Goal: Check status: Check status

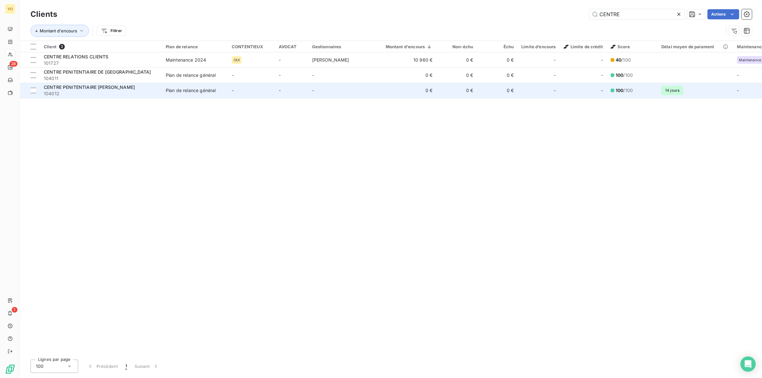
type input "CENTRE"
click at [123, 86] on div "CENTRE PENITENTIAIRE [PERSON_NAME]" at bounding box center [101, 87] width 114 height 6
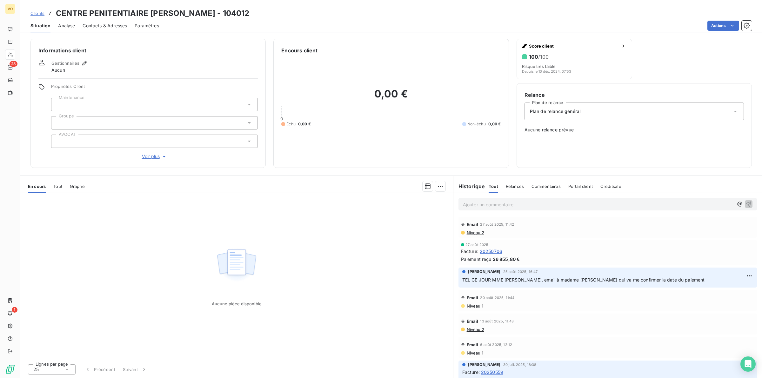
click at [495, 249] on span "20250706" at bounding box center [491, 251] width 23 height 7
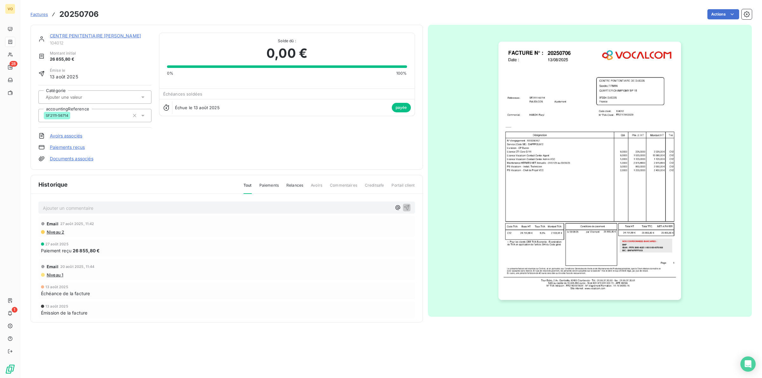
click at [543, 186] on img "button" at bounding box center [589, 171] width 183 height 258
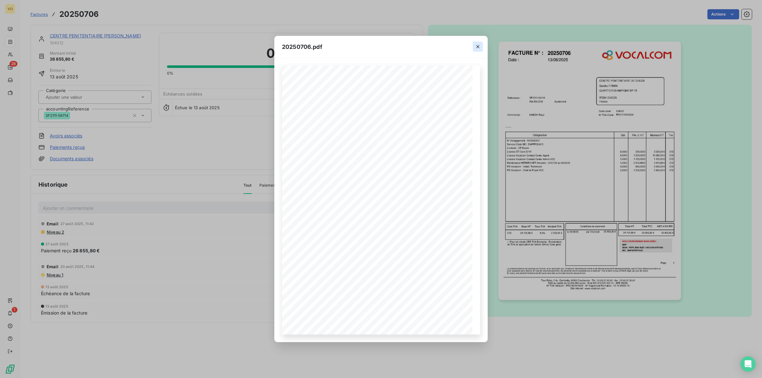
click at [478, 45] on icon "button" at bounding box center [478, 46] width 6 height 6
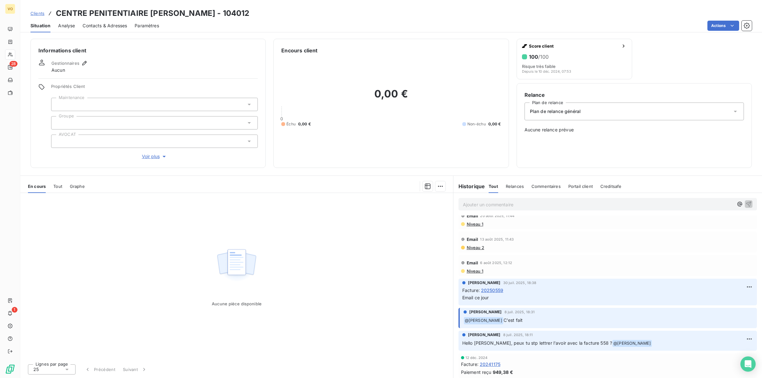
scroll to position [83, 0]
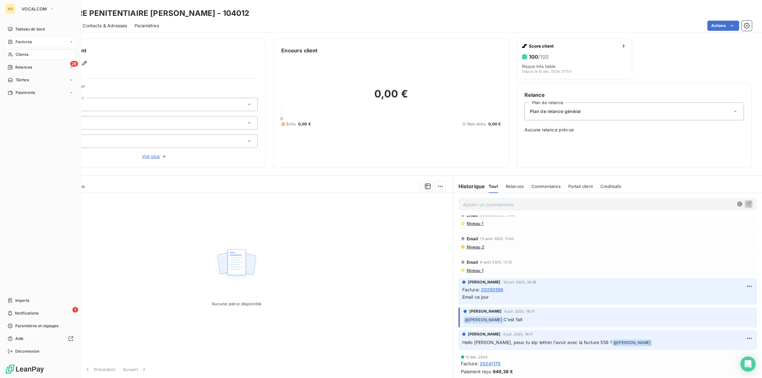
click at [20, 42] on span "Factures" at bounding box center [24, 42] width 16 height 6
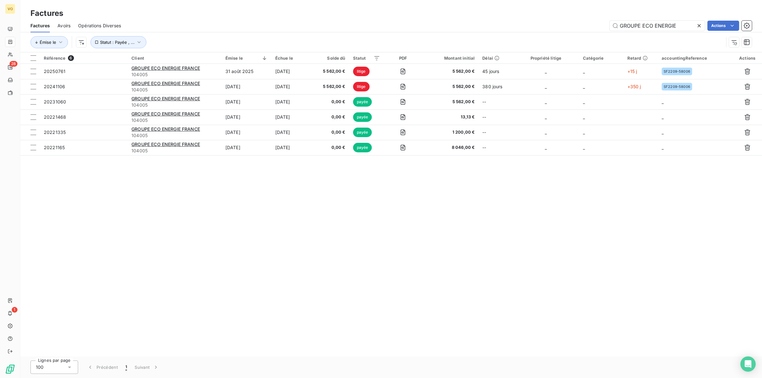
click at [698, 24] on icon at bounding box center [698, 25] width 3 height 3
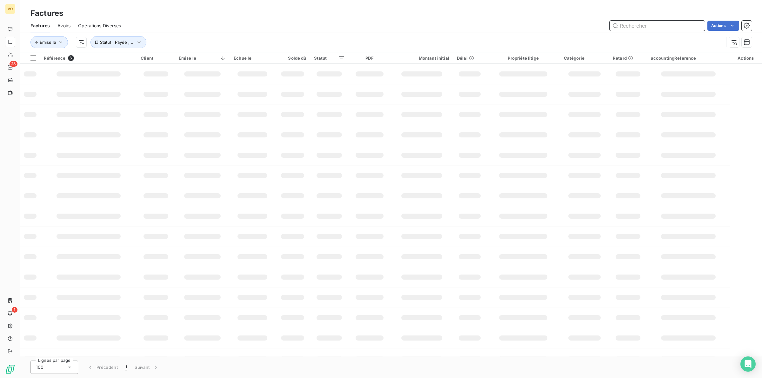
click at [638, 24] on input "text" at bounding box center [656, 26] width 95 height 10
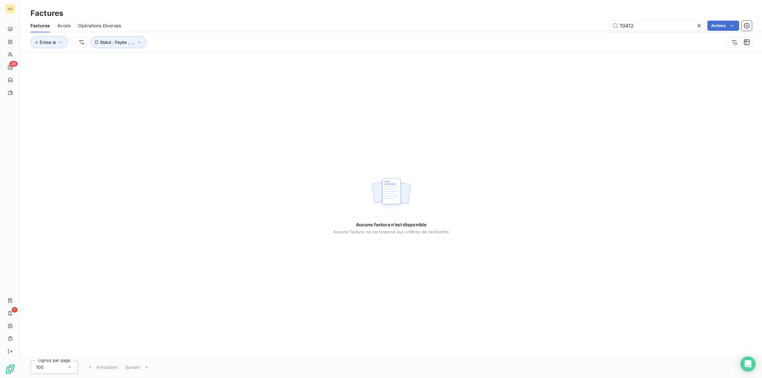
drag, startPoint x: 99, startPoint y: 70, endPoint x: 103, endPoint y: 66, distance: 6.1
click at [99, 70] on div "Aucune facture n’est disponible Aucune facture ne correspond aux critères de re…" at bounding box center [390, 204] width 741 height 304
drag, startPoint x: 395, startPoint y: 102, endPoint x: 564, endPoint y: 63, distance: 173.9
click at [396, 102] on div "Aucune facture n’est disponible Aucune facture ne correspond aux critères de re…" at bounding box center [390, 204] width 741 height 304
drag, startPoint x: 640, startPoint y: 25, endPoint x: 598, endPoint y: 21, distance: 42.1
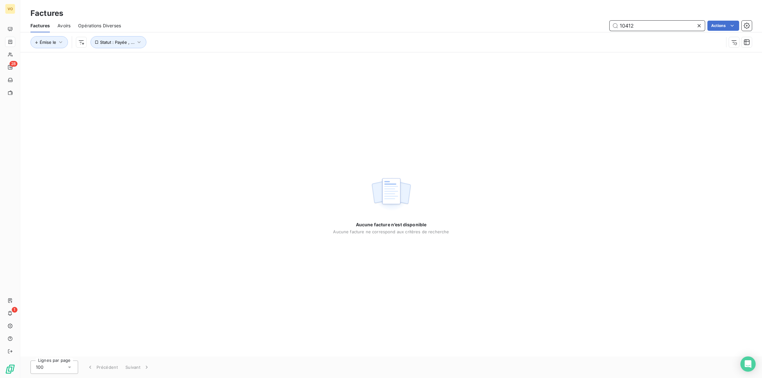
click at [598, 21] on div "10412 Actions" at bounding box center [440, 26] width 623 height 10
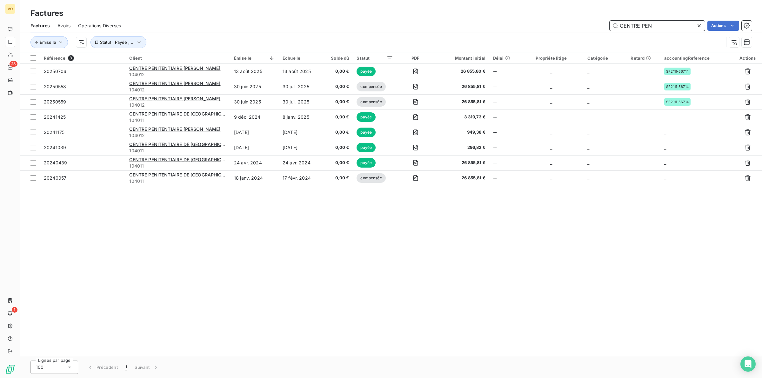
type input "CENTRE PEN"
